Goal: Task Accomplishment & Management: Manage account settings

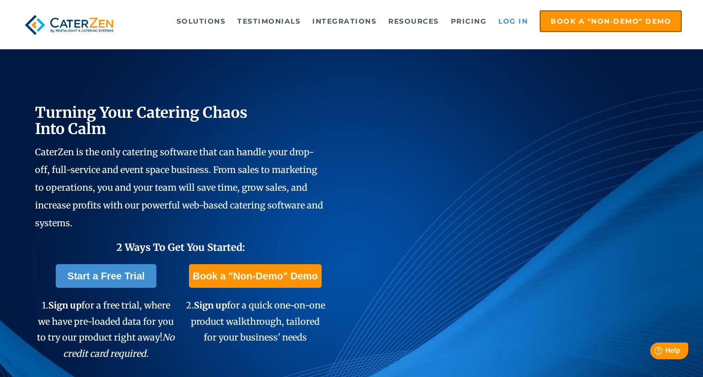
drag, startPoint x: 520, startPoint y: 23, endPoint x: 514, endPoint y: 23, distance: 5.9
click at [520, 23] on link "Log in" at bounding box center [512, 21] width 39 height 20
click at [530, 24] on link "Log in" at bounding box center [512, 21] width 39 height 20
click at [521, 20] on link "Log in" at bounding box center [512, 21] width 39 height 20
